Goal: Information Seeking & Learning: Check status

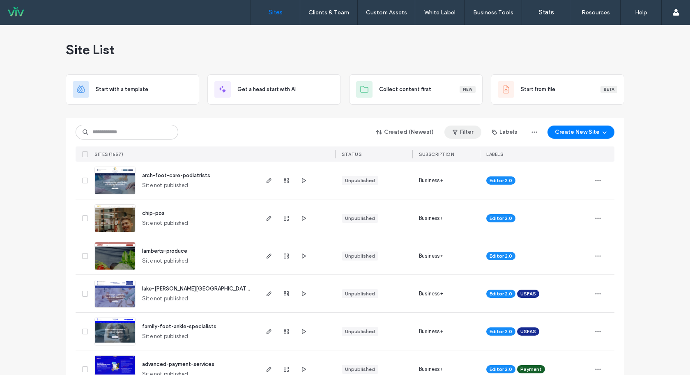
click at [467, 135] on button "Filter" at bounding box center [462, 132] width 37 height 13
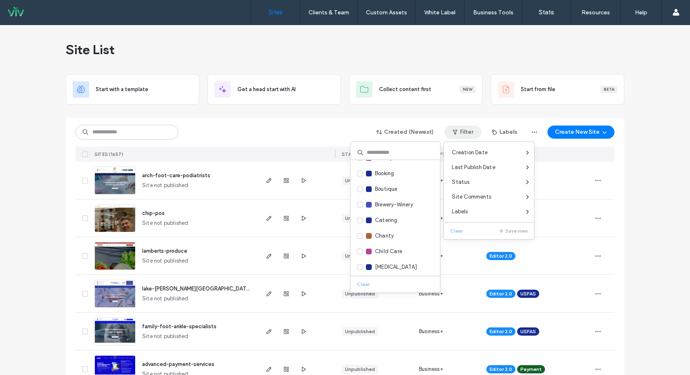
scroll to position [90, 0]
click at [358, 249] on icon at bounding box center [359, 250] width 3 height 2
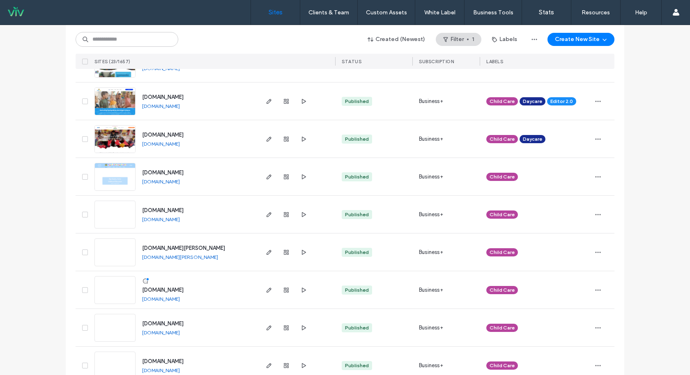
scroll to position [342, 0]
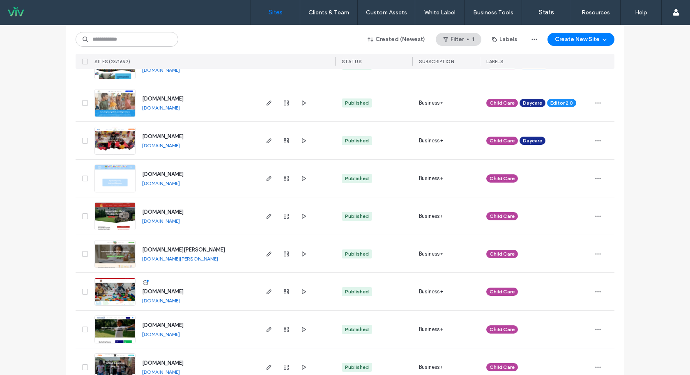
click at [180, 108] on link "[DOMAIN_NAME]" at bounding box center [161, 108] width 38 height 6
click at [38, 246] on div "Site List Start with a template Get a head start with AI Collect content first …" at bounding box center [345, 190] width 690 height 1015
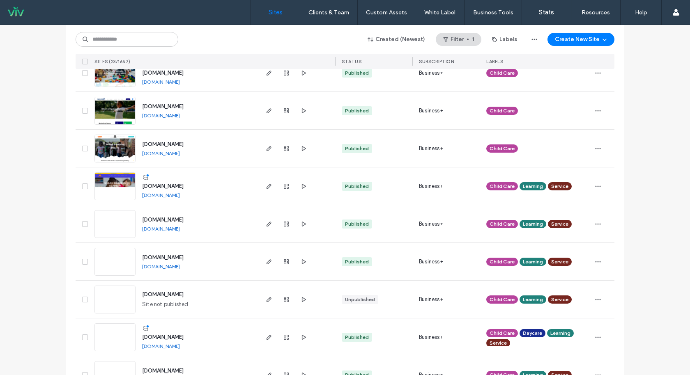
scroll to position [664, 0]
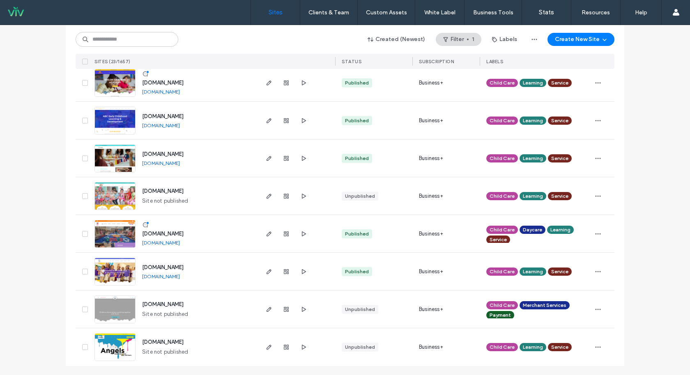
click at [178, 241] on link "[DOMAIN_NAME]" at bounding box center [161, 243] width 38 height 6
click at [597, 232] on icon "button" at bounding box center [598, 234] width 7 height 7
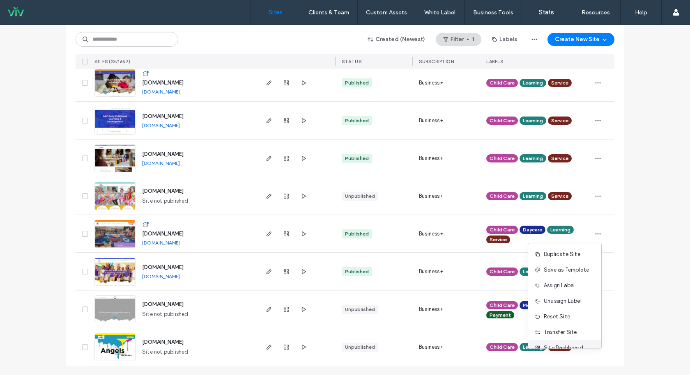
click at [563, 345] on span "Site Dashboard" at bounding box center [563, 348] width 39 height 8
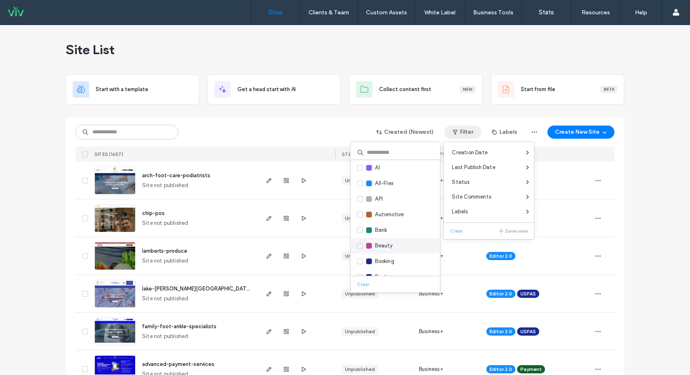
scroll to position [85, 0]
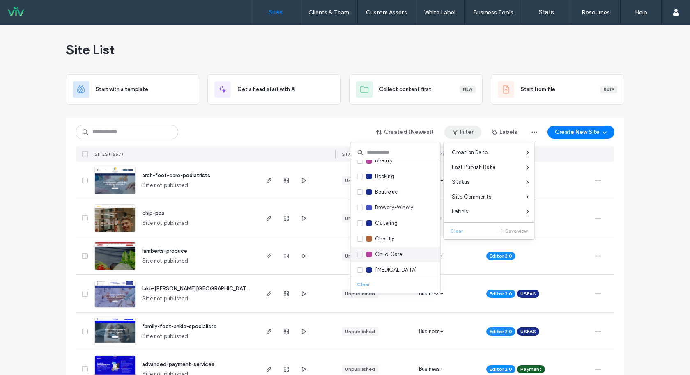
click at [358, 255] on span at bounding box center [360, 255] width 6 height 6
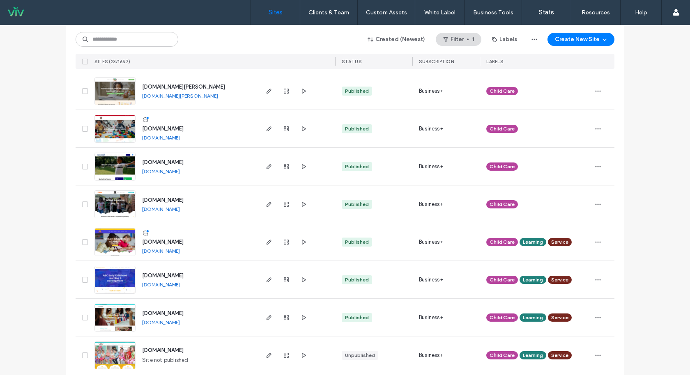
scroll to position [557, 0]
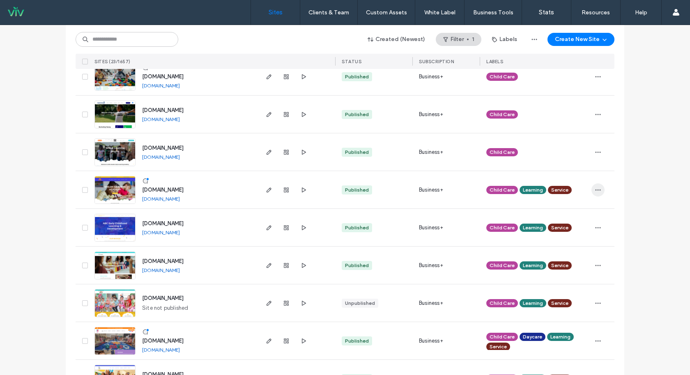
click at [595, 190] on icon "button" at bounding box center [598, 190] width 7 height 7
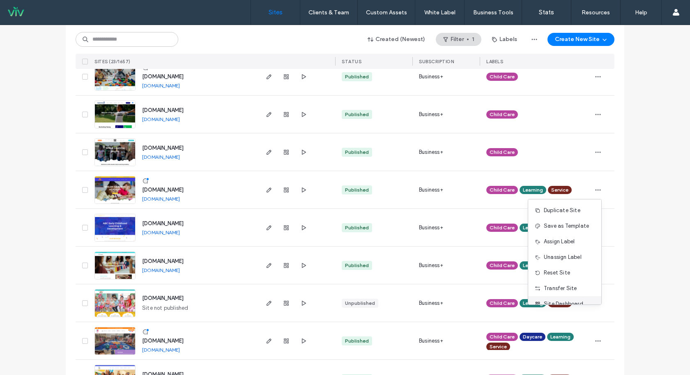
click at [551, 302] on span "Site Dashboard" at bounding box center [563, 304] width 39 height 8
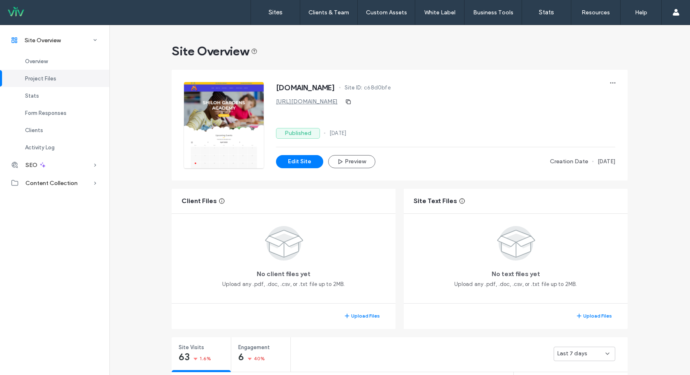
scroll to position [85, 0]
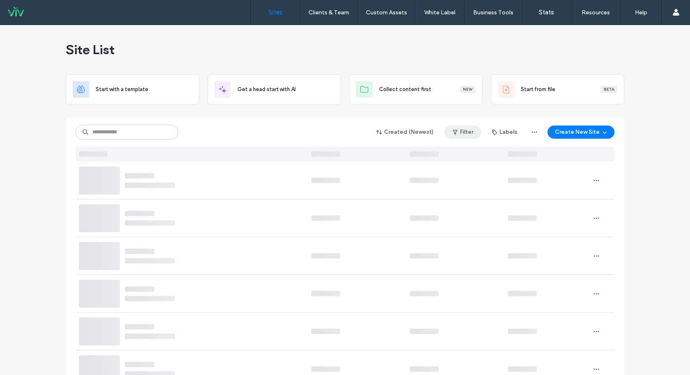
click at [471, 133] on button "Filter" at bounding box center [462, 132] width 37 height 13
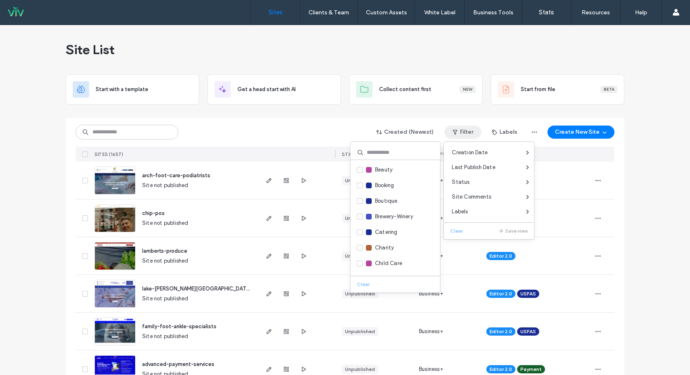
scroll to position [95, 0]
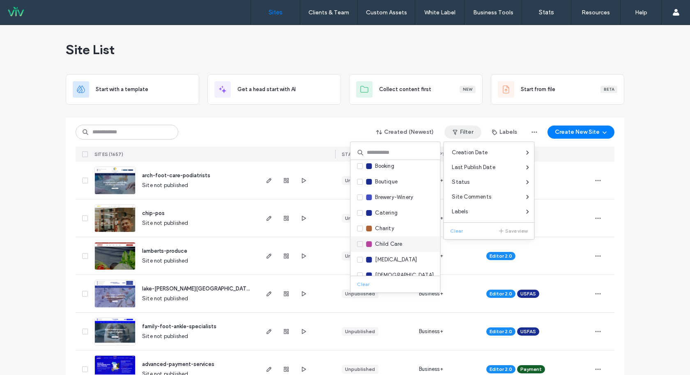
click at [357, 245] on span at bounding box center [360, 244] width 6 height 6
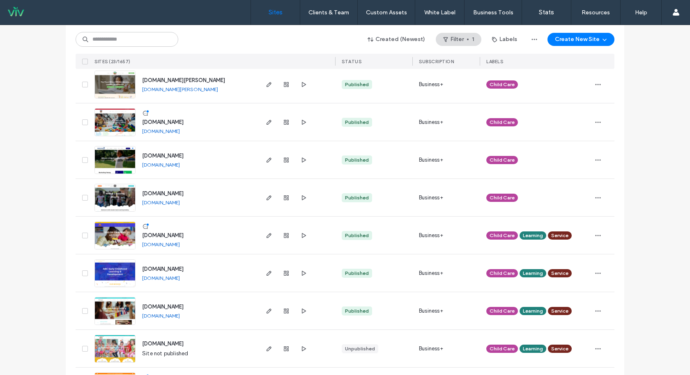
scroll to position [511, 0]
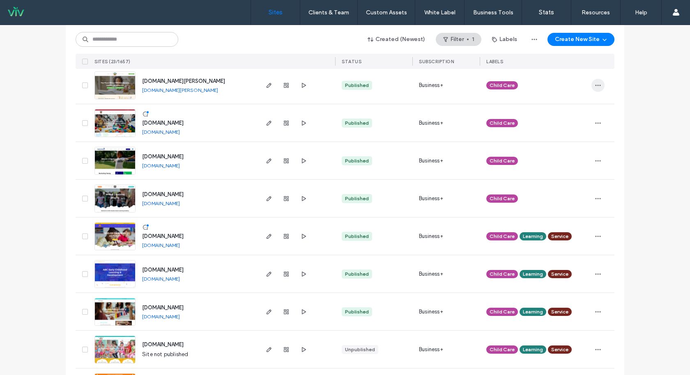
click at [596, 83] on icon "button" at bounding box center [598, 85] width 7 height 7
click at [549, 196] on span "Site Dashboard" at bounding box center [563, 200] width 39 height 8
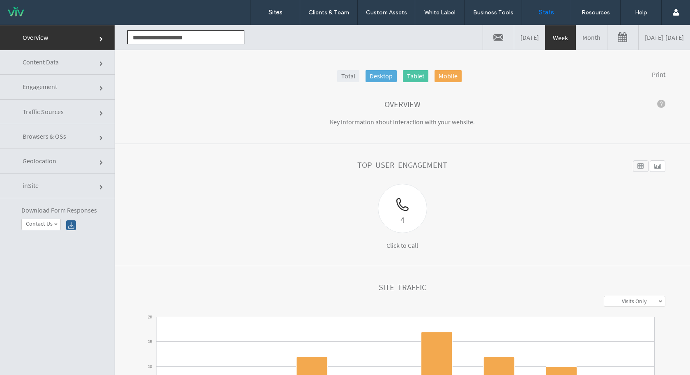
click at [638, 37] on link "08/10/2025 - 08/17/2025" at bounding box center [663, 37] width 51 height 25
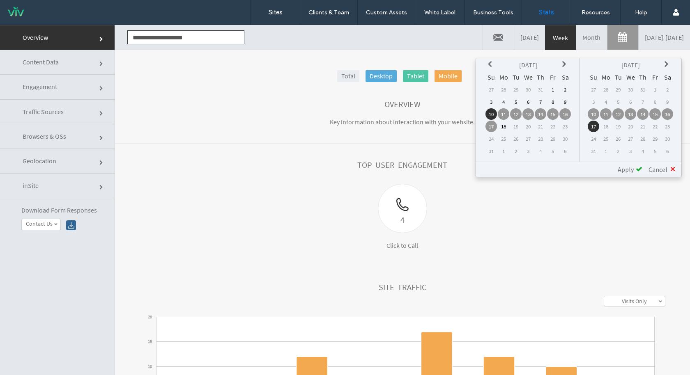
click at [493, 65] on icon at bounding box center [491, 64] width 7 height 7
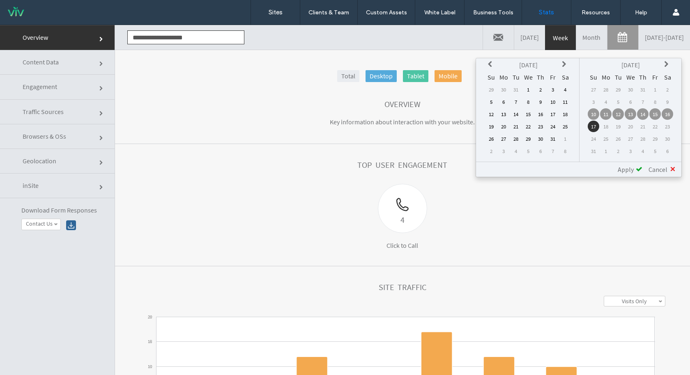
click at [493, 65] on icon at bounding box center [491, 64] width 7 height 7
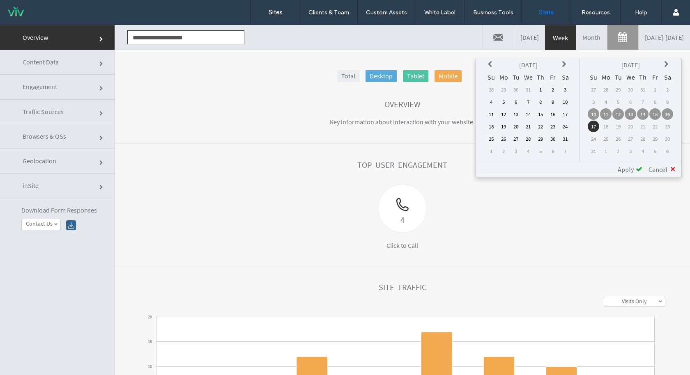
click at [538, 90] on td "1" at bounding box center [540, 89] width 11 height 11
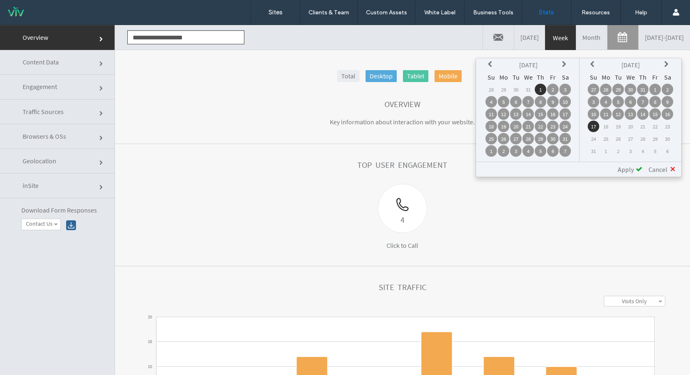
click at [619, 165] on span "Apply" at bounding box center [626, 169] width 16 height 8
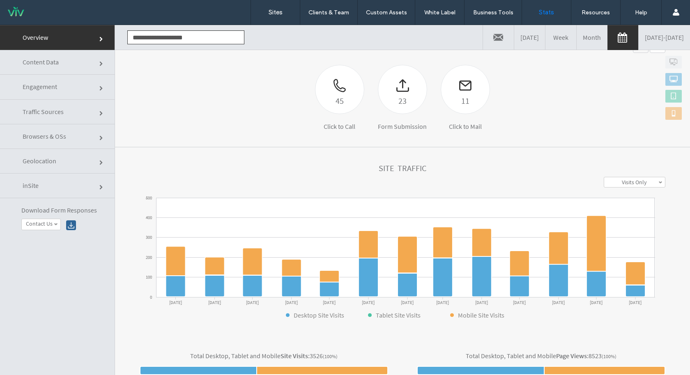
scroll to position [120, 0]
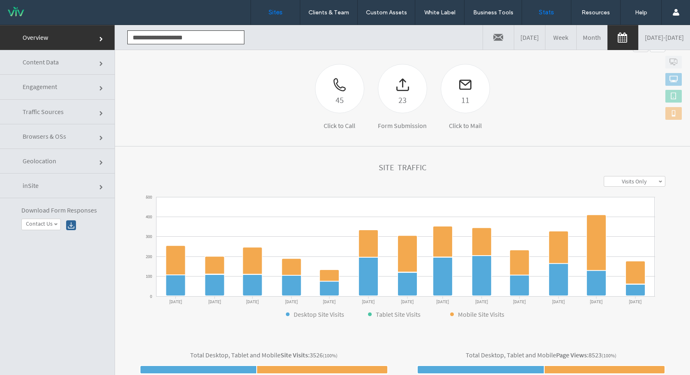
click at [270, 22] on link "Sites" at bounding box center [275, 12] width 49 height 25
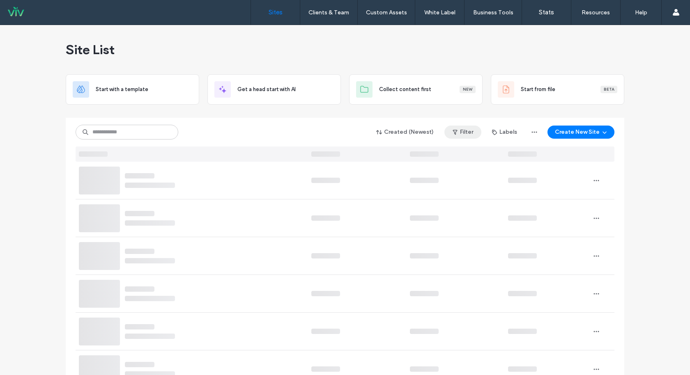
click at [460, 128] on button "Filter" at bounding box center [462, 132] width 37 height 13
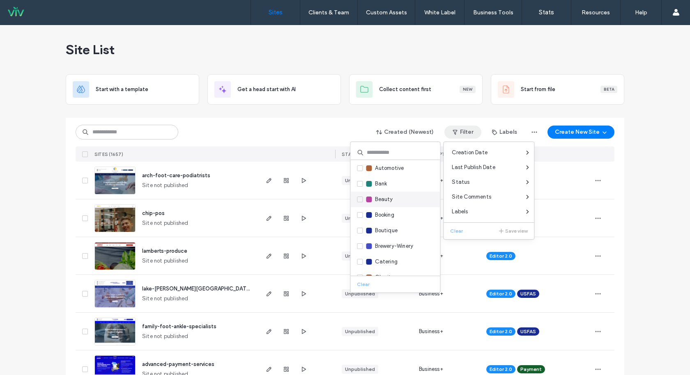
scroll to position [66, 0]
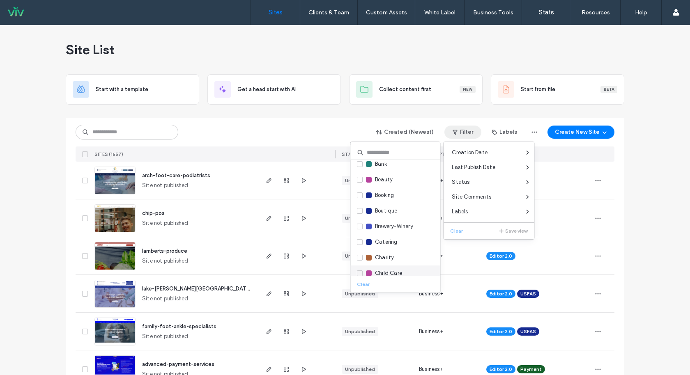
click at [362, 274] on span at bounding box center [360, 274] width 6 height 6
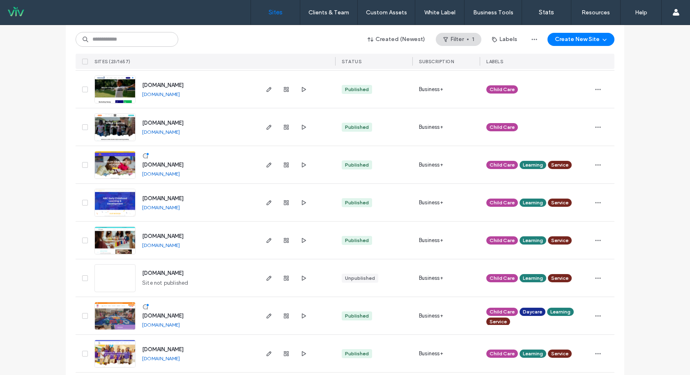
scroll to position [578, 0]
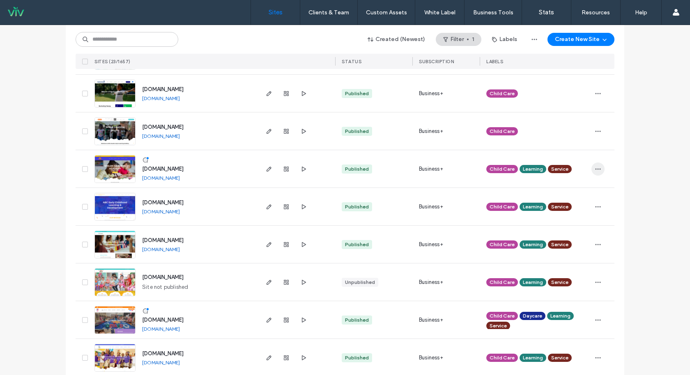
click at [595, 170] on icon "button" at bounding box center [598, 169] width 7 height 7
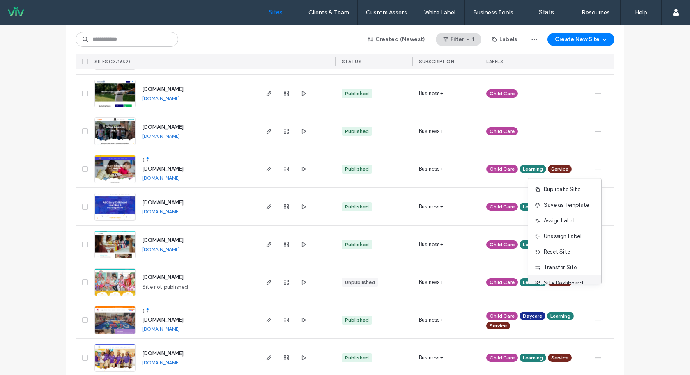
click at [570, 280] on span "Site Dashboard" at bounding box center [563, 283] width 39 height 8
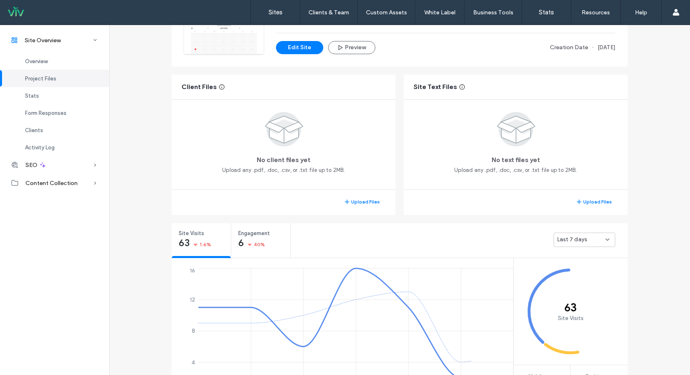
scroll to position [117, 0]
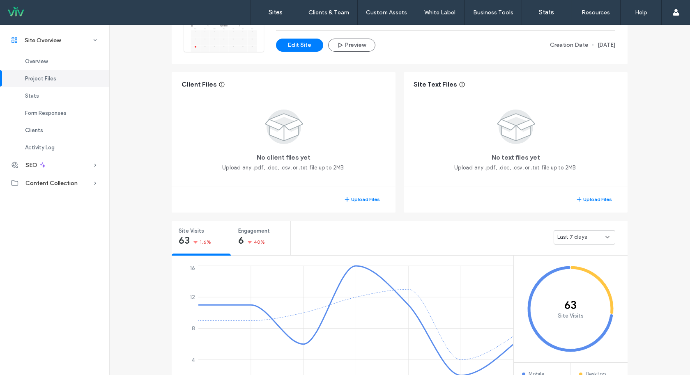
click at [592, 236] on div "Last 7 days" at bounding box center [581, 237] width 48 height 8
click at [583, 280] on span "Last 30 days" at bounding box center [570, 280] width 33 height 8
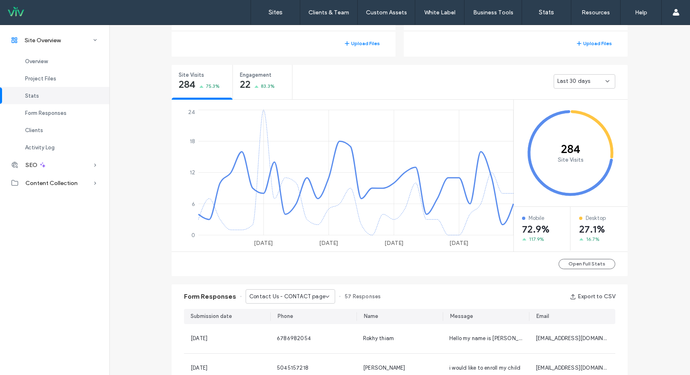
scroll to position [264, 0]
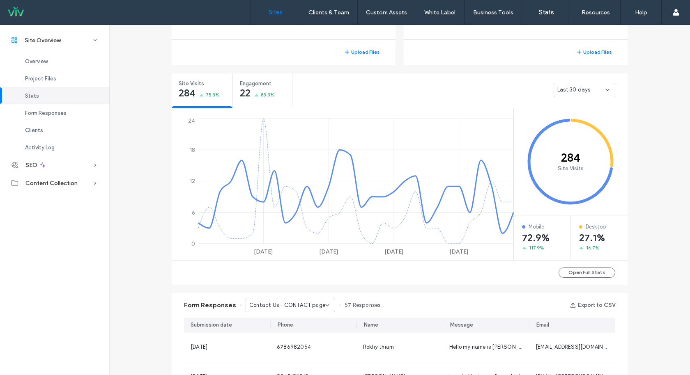
click at [271, 21] on link "Sites" at bounding box center [275, 12] width 49 height 25
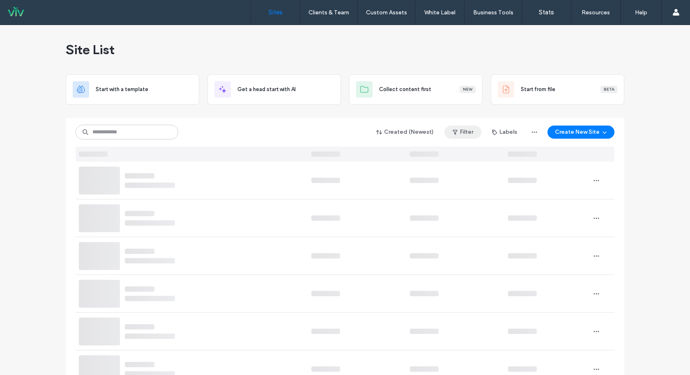
click at [469, 128] on button "Filter" at bounding box center [462, 132] width 37 height 13
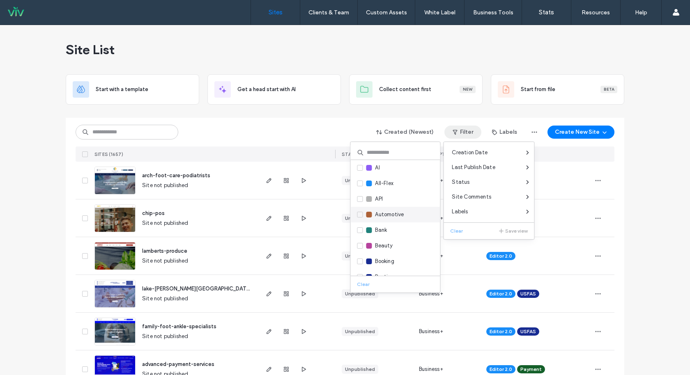
scroll to position [93, 0]
click at [358, 246] on icon at bounding box center [359, 246] width 3 height 2
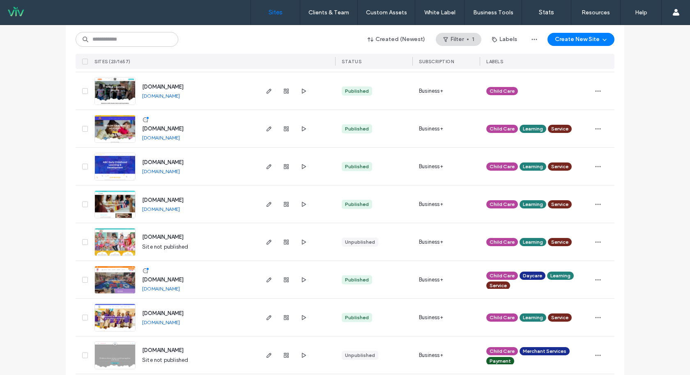
scroll to position [615, 0]
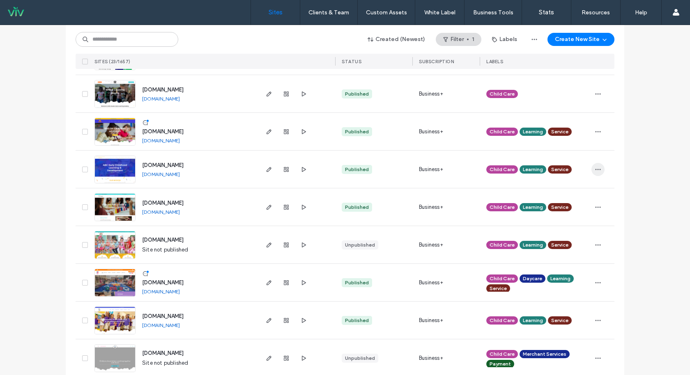
click at [591, 171] on span "button" at bounding box center [597, 169] width 13 height 13
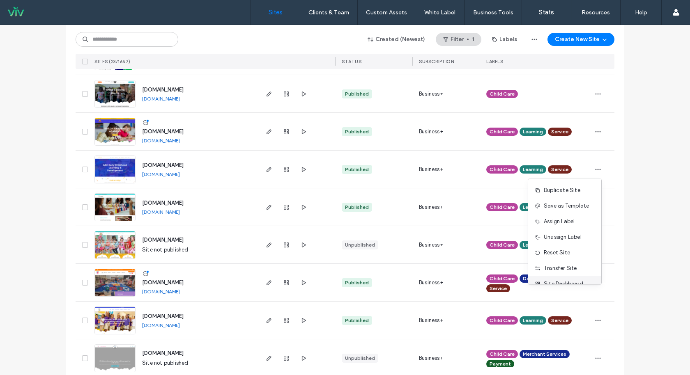
click at [569, 278] on div "Site Dashboard" at bounding box center [564, 284] width 73 height 16
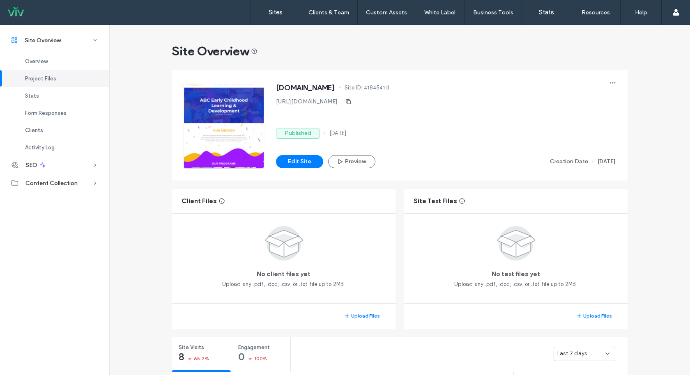
scroll to position [122, 0]
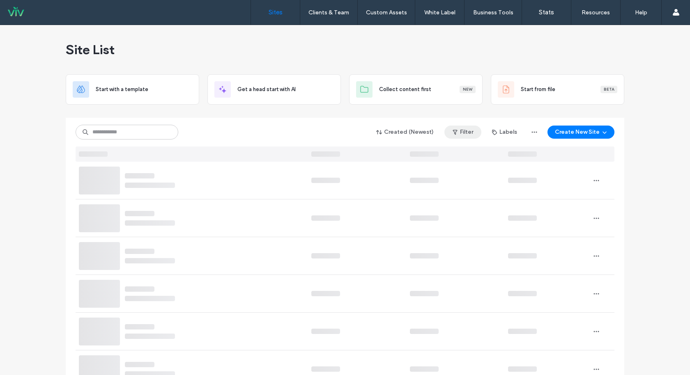
click at [461, 136] on button "Filter" at bounding box center [462, 132] width 37 height 13
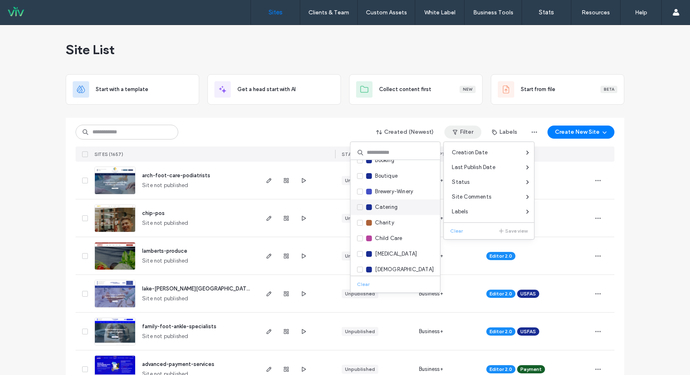
scroll to position [101, 0]
click at [357, 240] on span at bounding box center [360, 239] width 6 height 6
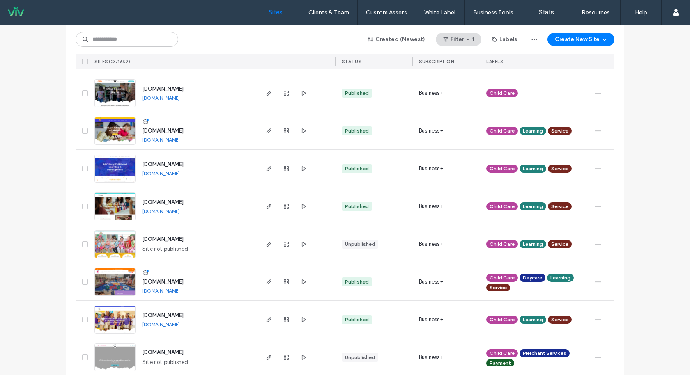
scroll to position [612, 0]
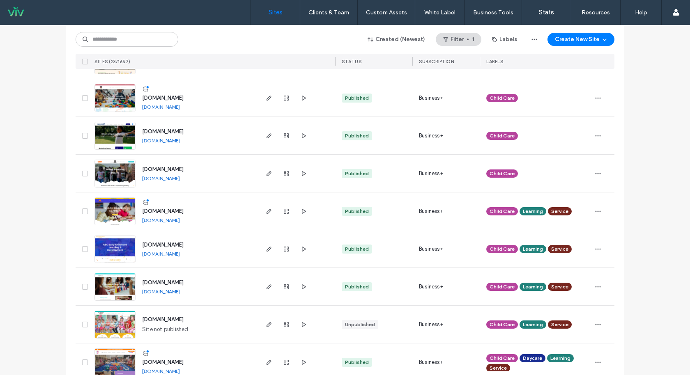
scroll to position [532, 0]
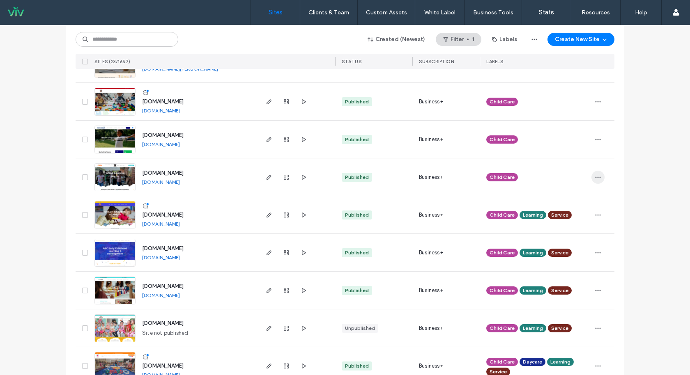
click at [595, 178] on icon "button" at bounding box center [598, 177] width 7 height 7
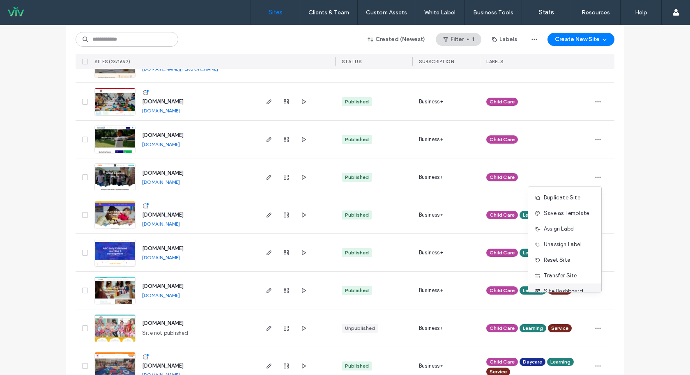
click at [581, 289] on span "Site Dashboard" at bounding box center [563, 291] width 39 height 8
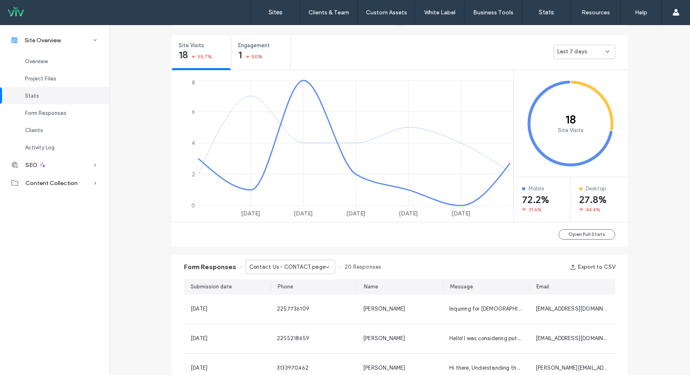
scroll to position [301, 0]
click at [273, 21] on link "Sites" at bounding box center [275, 12] width 49 height 25
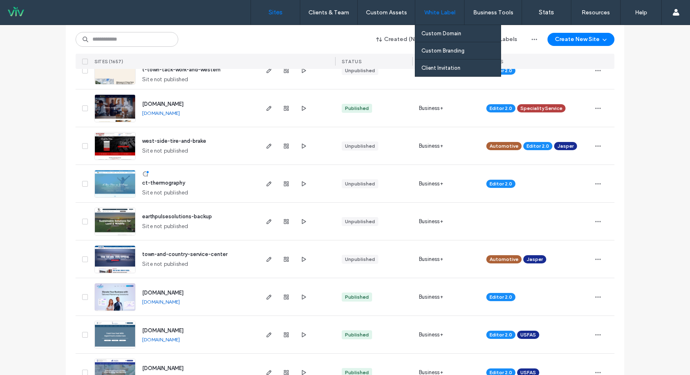
scroll to position [1691, 0]
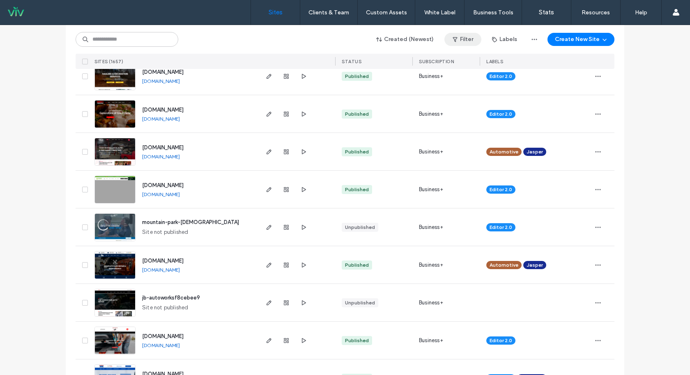
click at [457, 39] on span "button" at bounding box center [456, 39] width 8 height 12
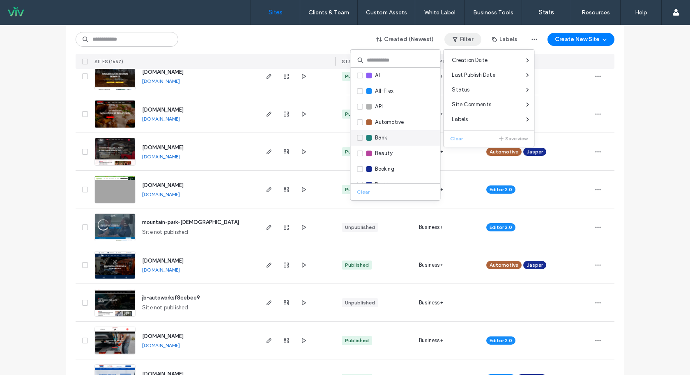
scroll to position [64, 0]
click at [360, 178] on label "Child Care" at bounding box center [379, 182] width 45 height 9
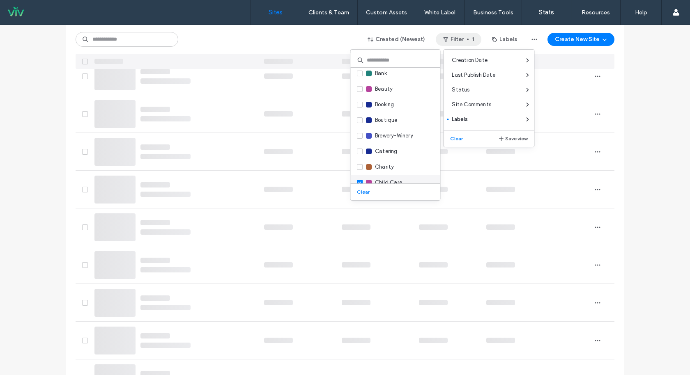
scroll to position [66, 0]
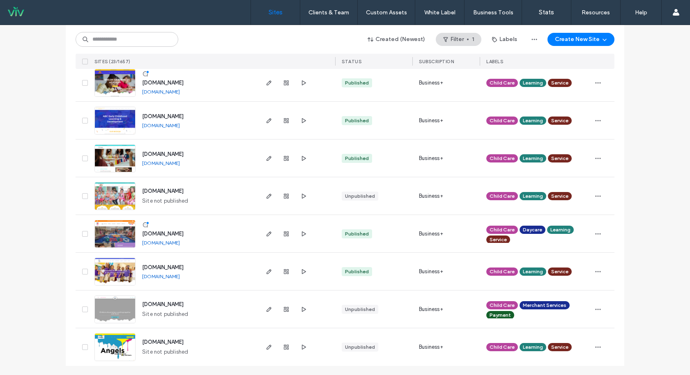
scroll to position [664, 0]
click at [595, 155] on icon "button" at bounding box center [598, 158] width 7 height 7
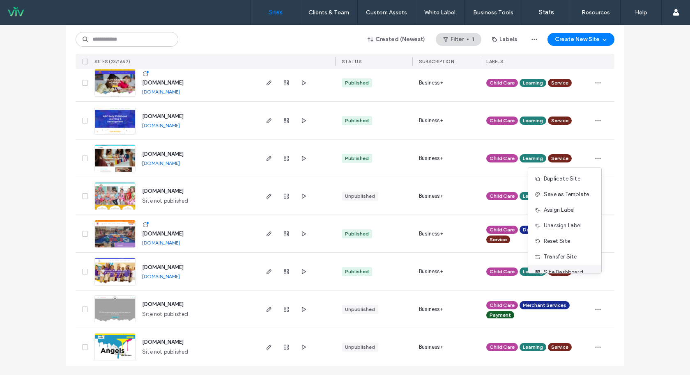
click at [571, 270] on span "Site Dashboard" at bounding box center [563, 273] width 39 height 8
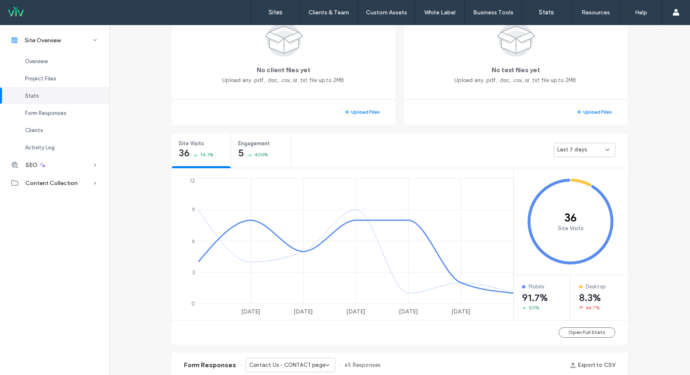
scroll to position [214, 0]
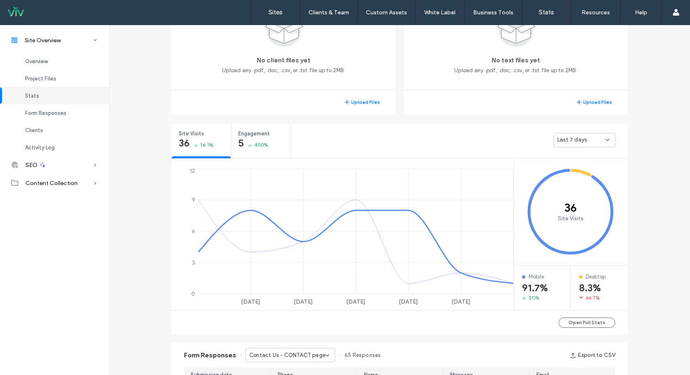
click at [580, 135] on div "Last 7 days" at bounding box center [584, 140] width 62 height 14
click at [574, 184] on span "Last 30 days" at bounding box center [570, 183] width 33 height 8
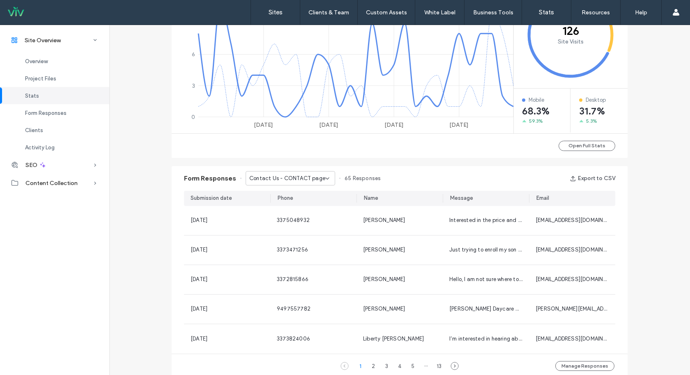
scroll to position [282, 0]
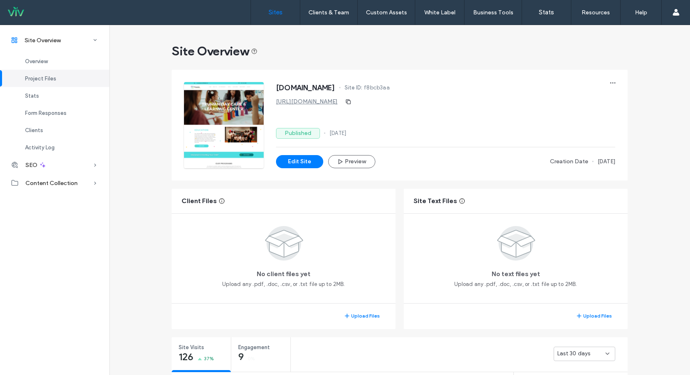
click at [280, 14] on label "Sites" at bounding box center [276, 12] width 14 height 7
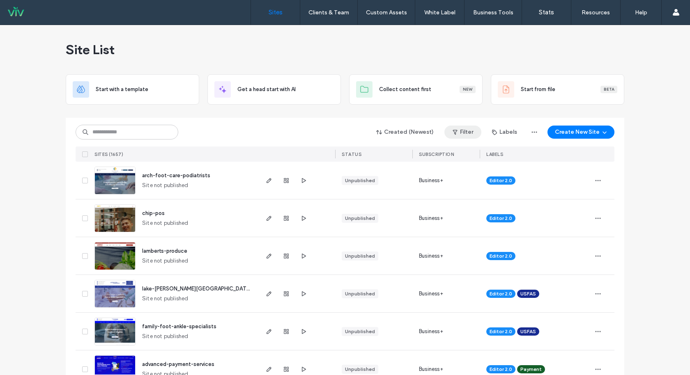
click at [465, 129] on button "Filter" at bounding box center [462, 132] width 37 height 13
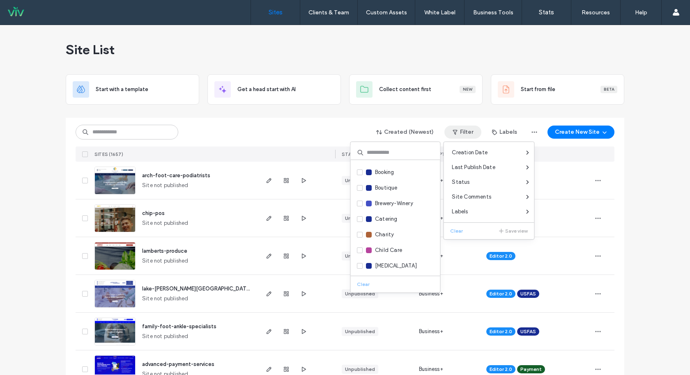
scroll to position [87, 0]
click at [361, 252] on icon at bounding box center [359, 252] width 3 height 2
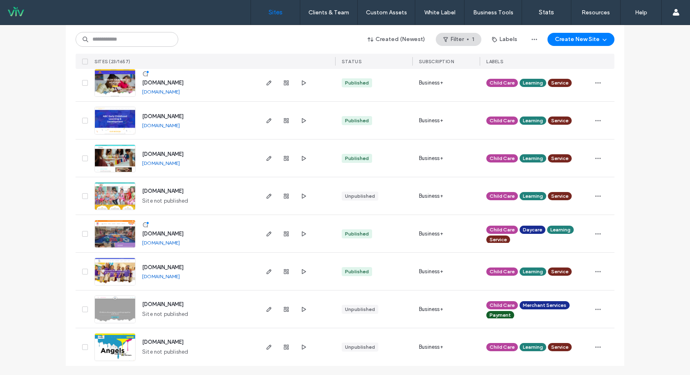
scroll to position [663, 0]
